Goal: Navigation & Orientation: Find specific page/section

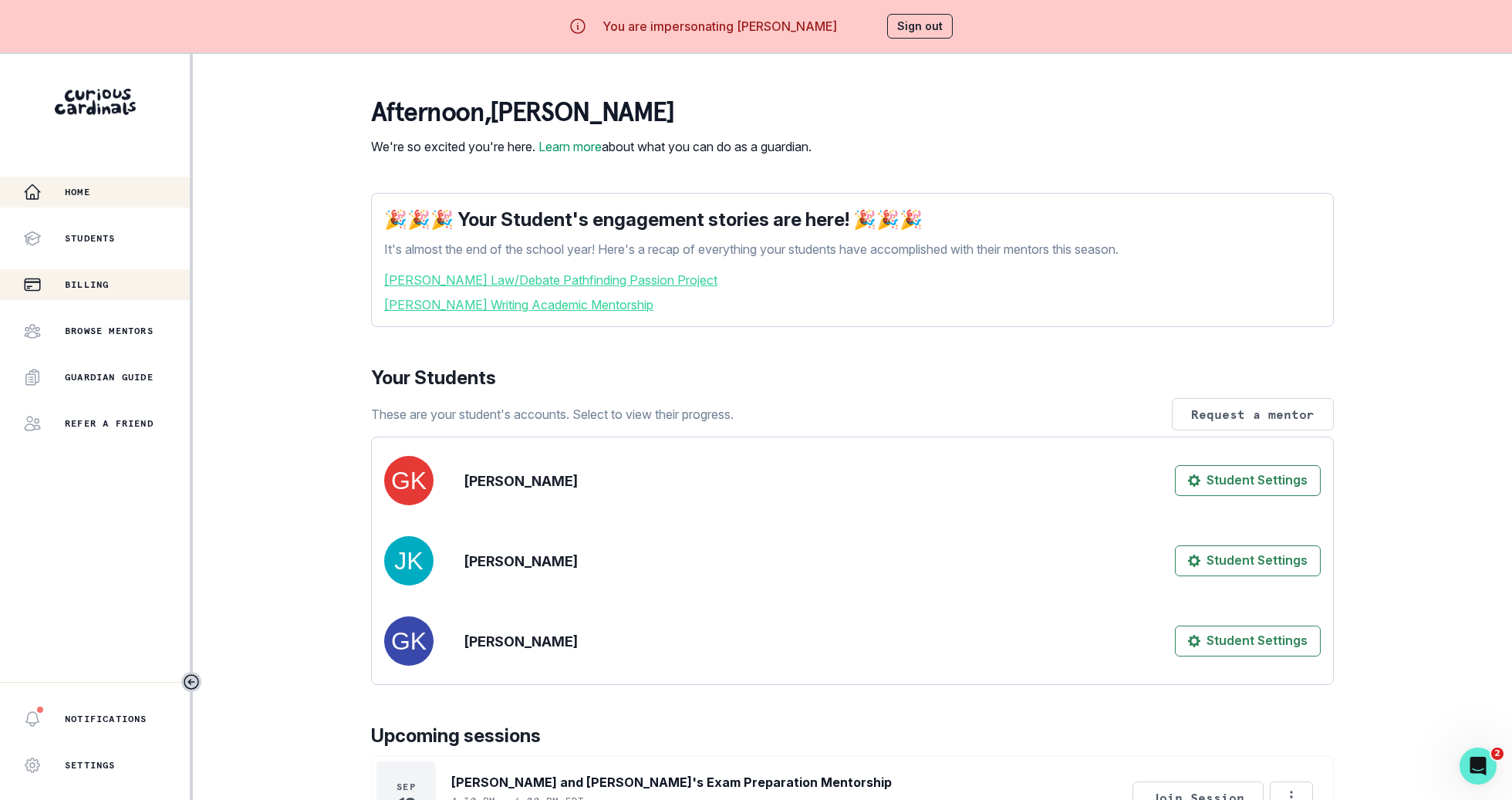
click at [144, 275] on button "Billing" at bounding box center [95, 284] width 190 height 31
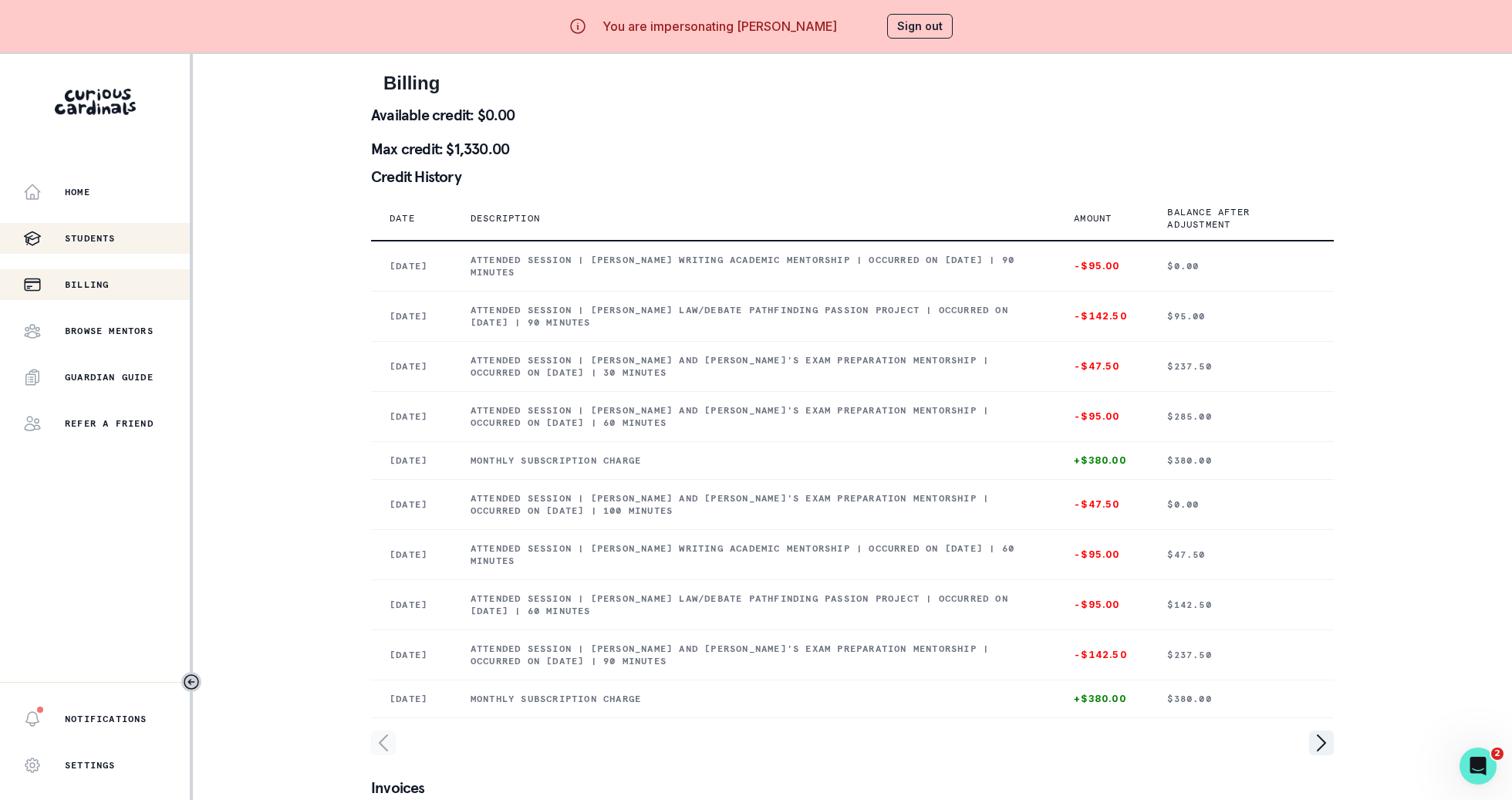
click at [141, 236] on div "Students" at bounding box center [106, 238] width 167 height 19
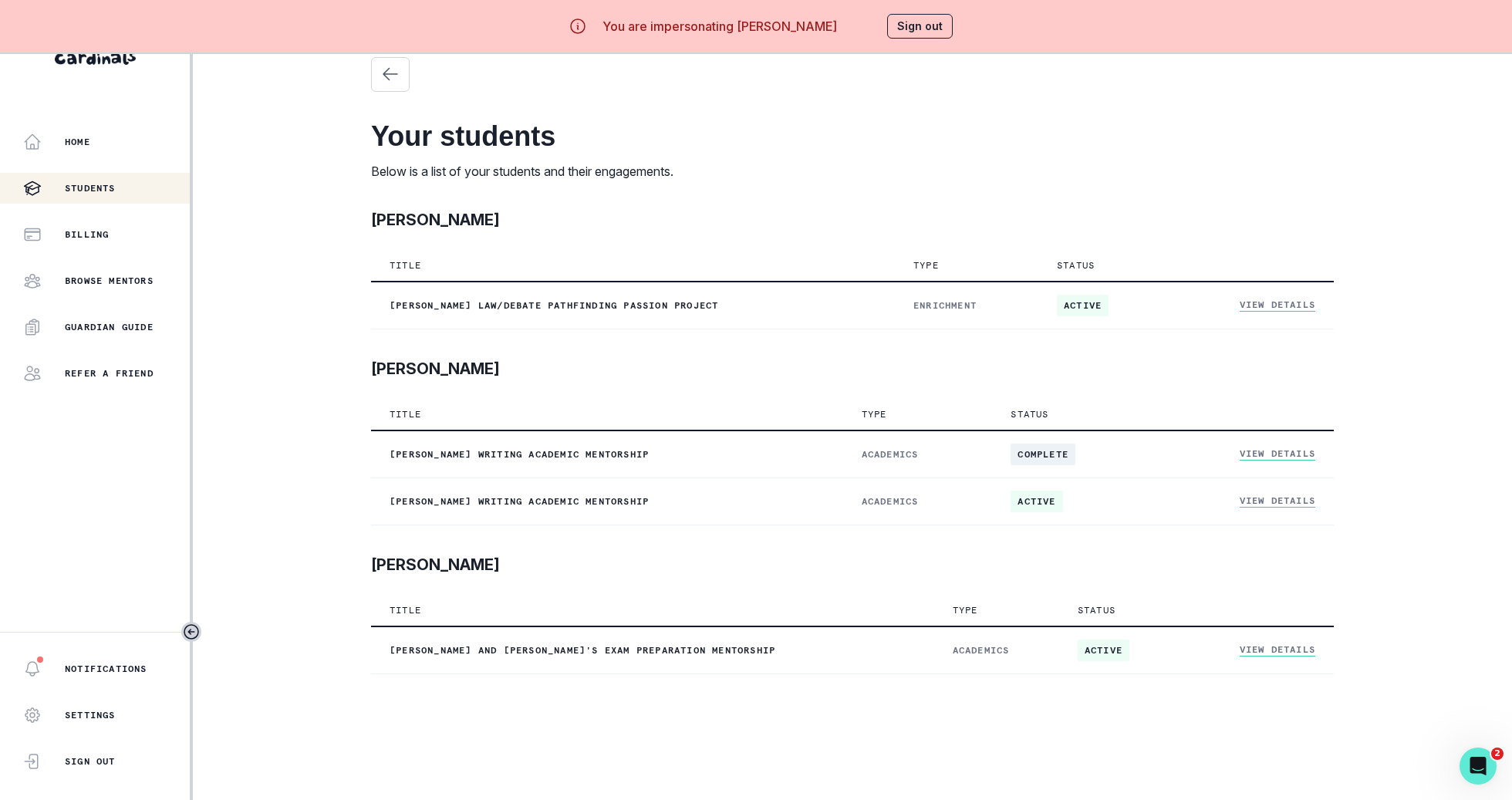
scroll to position [54, 0]
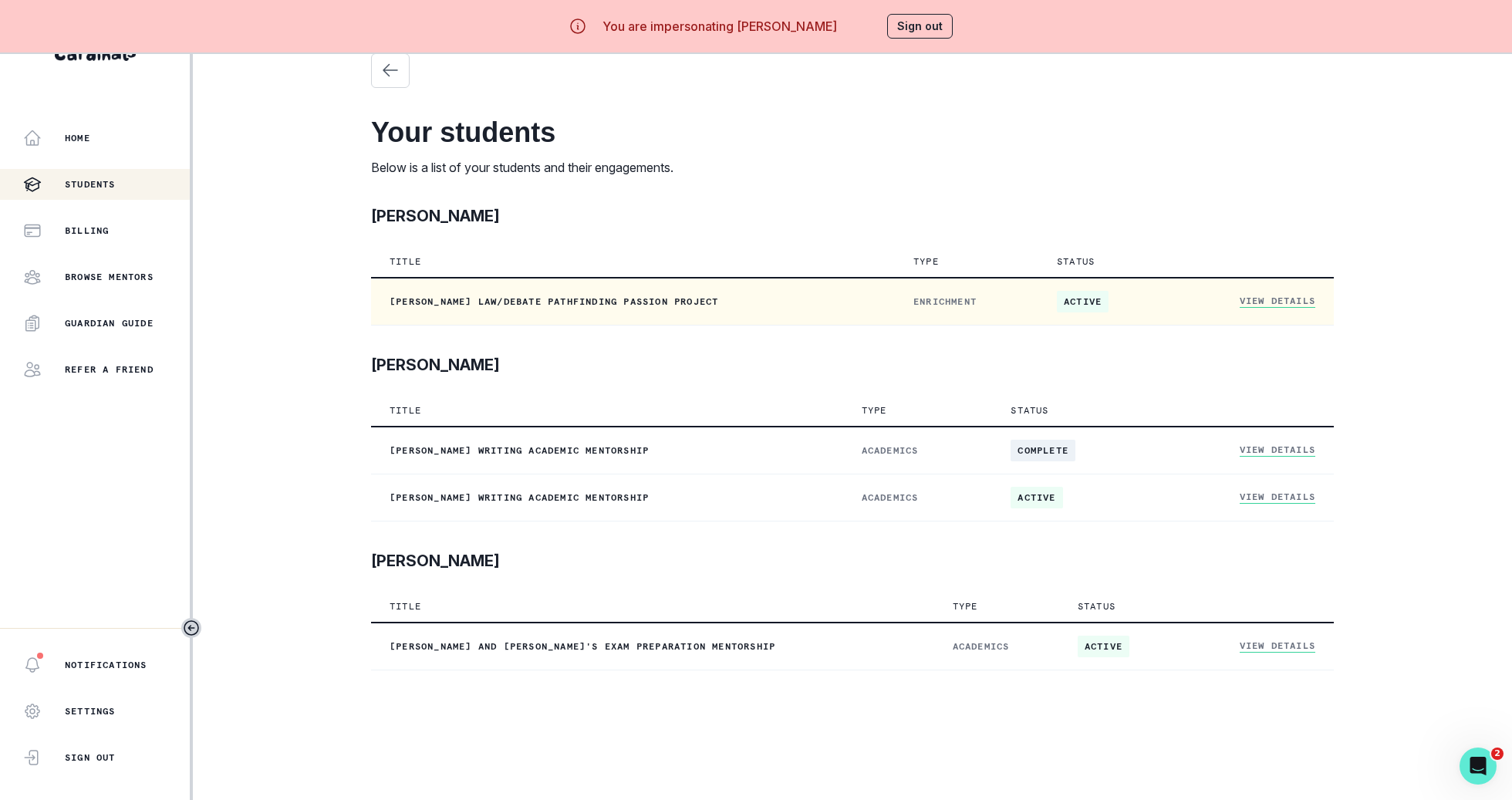
click at [1293, 286] on td "View Details" at bounding box center [1253, 302] width 162 height 47
click at [1294, 305] on link "View Details" at bounding box center [1278, 301] width 75 height 13
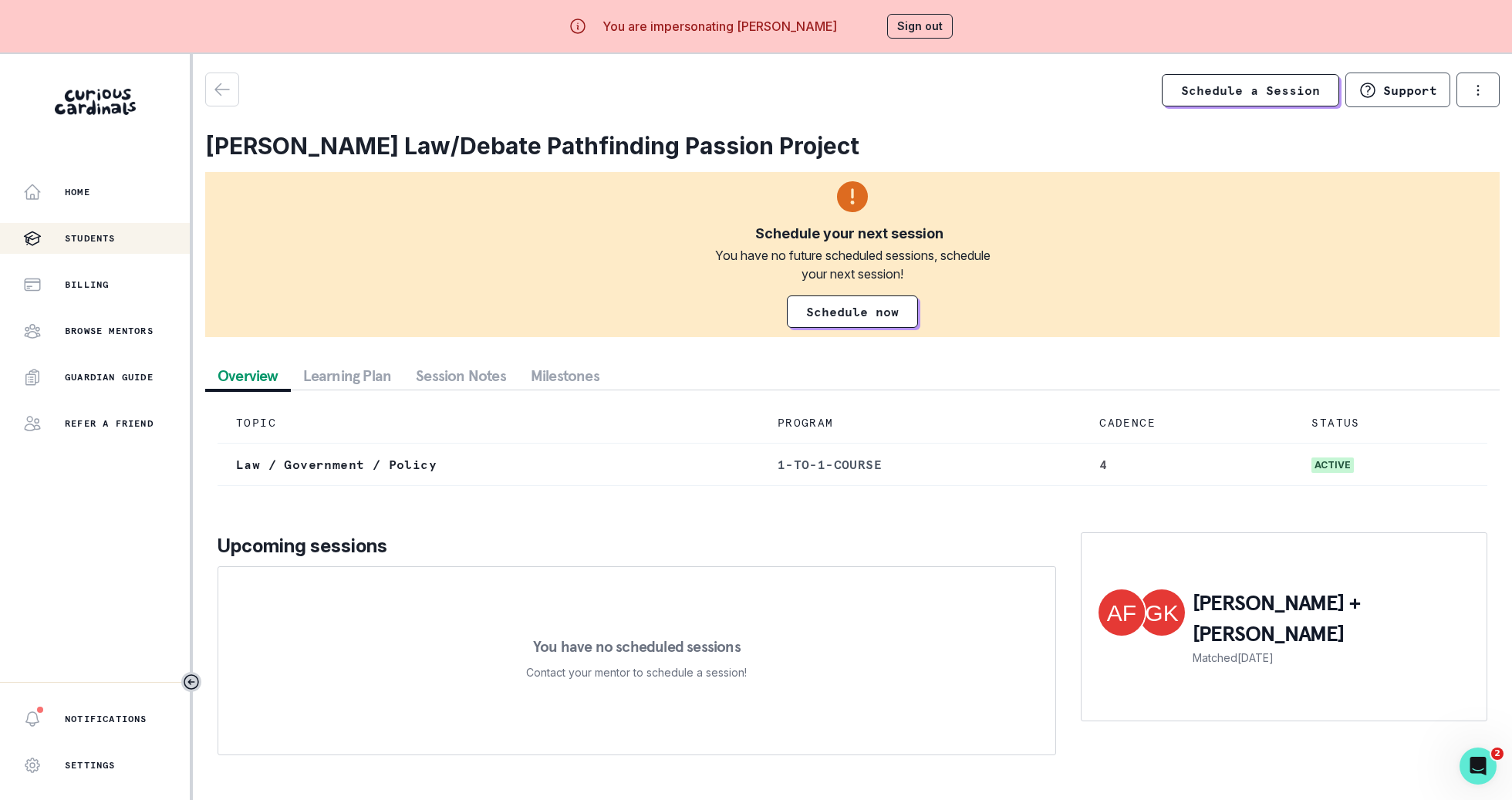
click at [131, 229] on div "Students" at bounding box center [106, 238] width 167 height 19
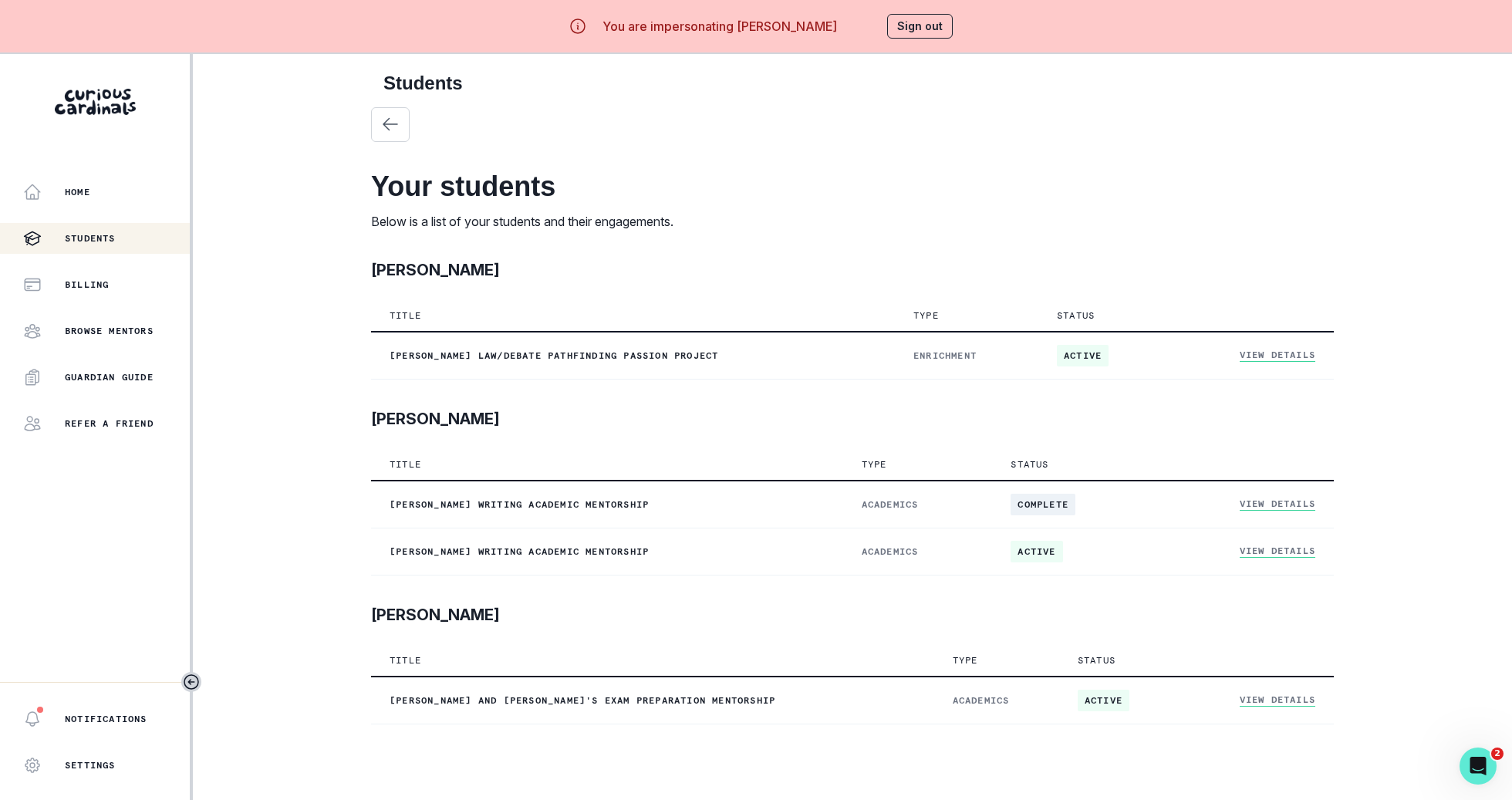
click at [943, 31] on button "Sign out" at bounding box center [920, 26] width 65 height 25
